Goal: Transaction & Acquisition: Purchase product/service

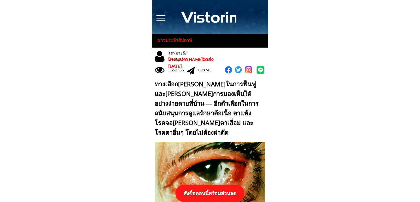
click at [213, 193] on p "สั่งซื้อตอนนี้พร้อมส่วนลด" at bounding box center [209, 192] width 69 height 17
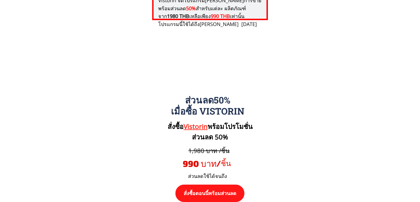
scroll to position [5738, 0]
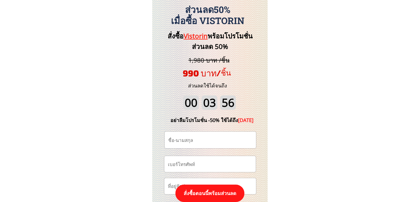
click at [205, 163] on input "tel" at bounding box center [210, 164] width 87 height 16
paste input "0932673206"
type input "0932673206"
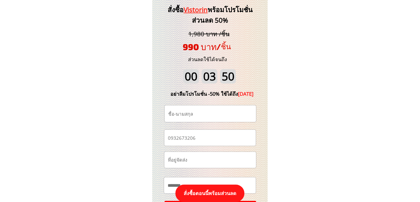
scroll to position [5793, 0]
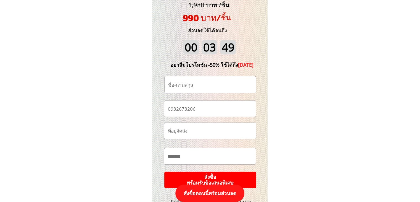
click at [190, 148] on input "text" at bounding box center [209, 156] width 87 height 16
click at [155, 156] on div "สั่งซื้อ Vistorin พร้อมโปรโมชั่นส่วนลด 50% อย่าลืมโปรโมชั่น -50% ใช้ได้ถึง 10/1…" at bounding box center [210, 123] width 116 height 357
paste input "**********"
type input "**********"
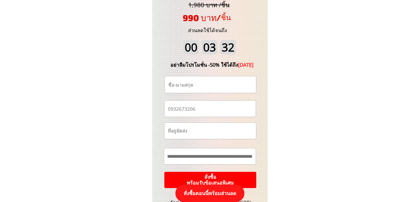
scroll to position [0, 0]
click at [195, 84] on input "text" at bounding box center [210, 84] width 87 height 17
paste input "บุญจันทร์ โอสวัสดิ์"
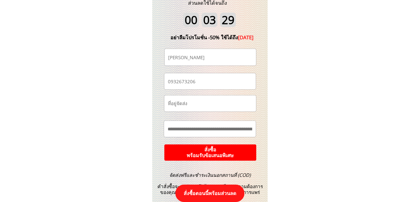
scroll to position [5849, 0]
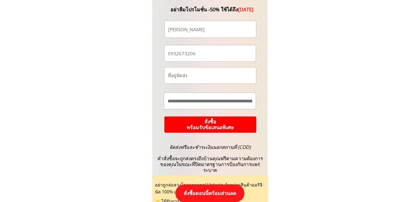
type input "บุญจันทร์ โอสวัสดิ์"
click at [235, 124] on p "สั่งซื้อ พร้อมรับข้อเสนอพิเศษ" at bounding box center [210, 124] width 92 height 16
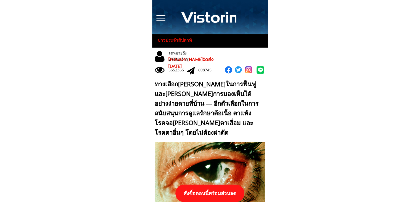
click at [218, 193] on p "สั่งซื้อตอนนี้พร้อมส่วนลด" at bounding box center [209, 192] width 69 height 17
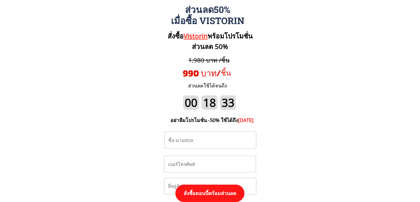
scroll to position [5766, 0]
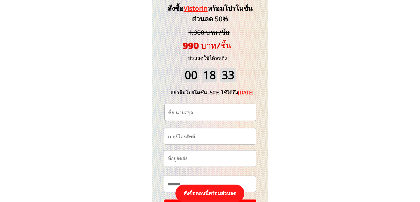
click at [208, 131] on input "tel" at bounding box center [210, 136] width 87 height 16
paste input "0856369150"
type input "0856369150"
click at [206, 114] on input "text" at bounding box center [210, 112] width 87 height 17
paste input "[PERSON_NAME] [PERSON_NAME][PERSON_NAME]"
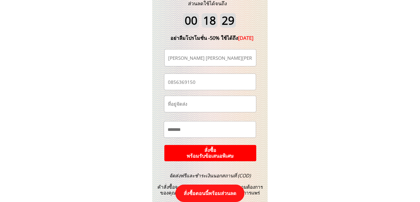
scroll to position [5876, 0]
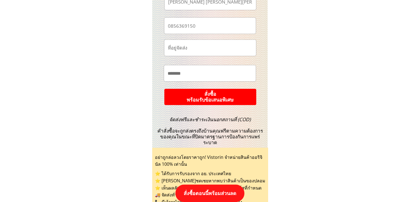
type input "[PERSON_NAME] [PERSON_NAME][PERSON_NAME]"
click at [235, 91] on p "สั่งซื้อ พร้อมรับข้อเสนอพิเศษ" at bounding box center [210, 96] width 93 height 17
